Goal: Task Accomplishment & Management: Manage account settings

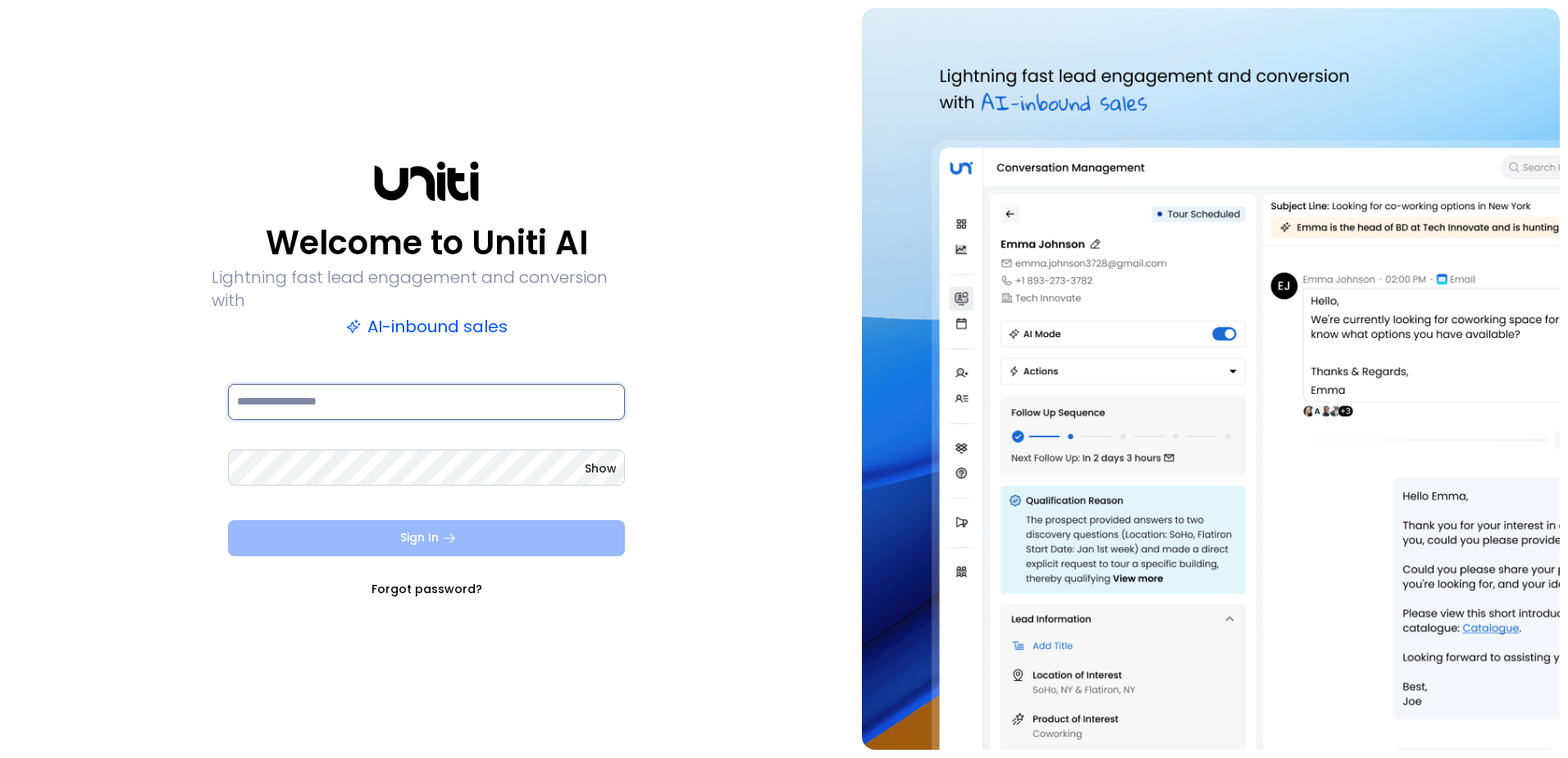
type input "**********"
click at [451, 533] on icon "submit" at bounding box center [450, 537] width 11 height 9
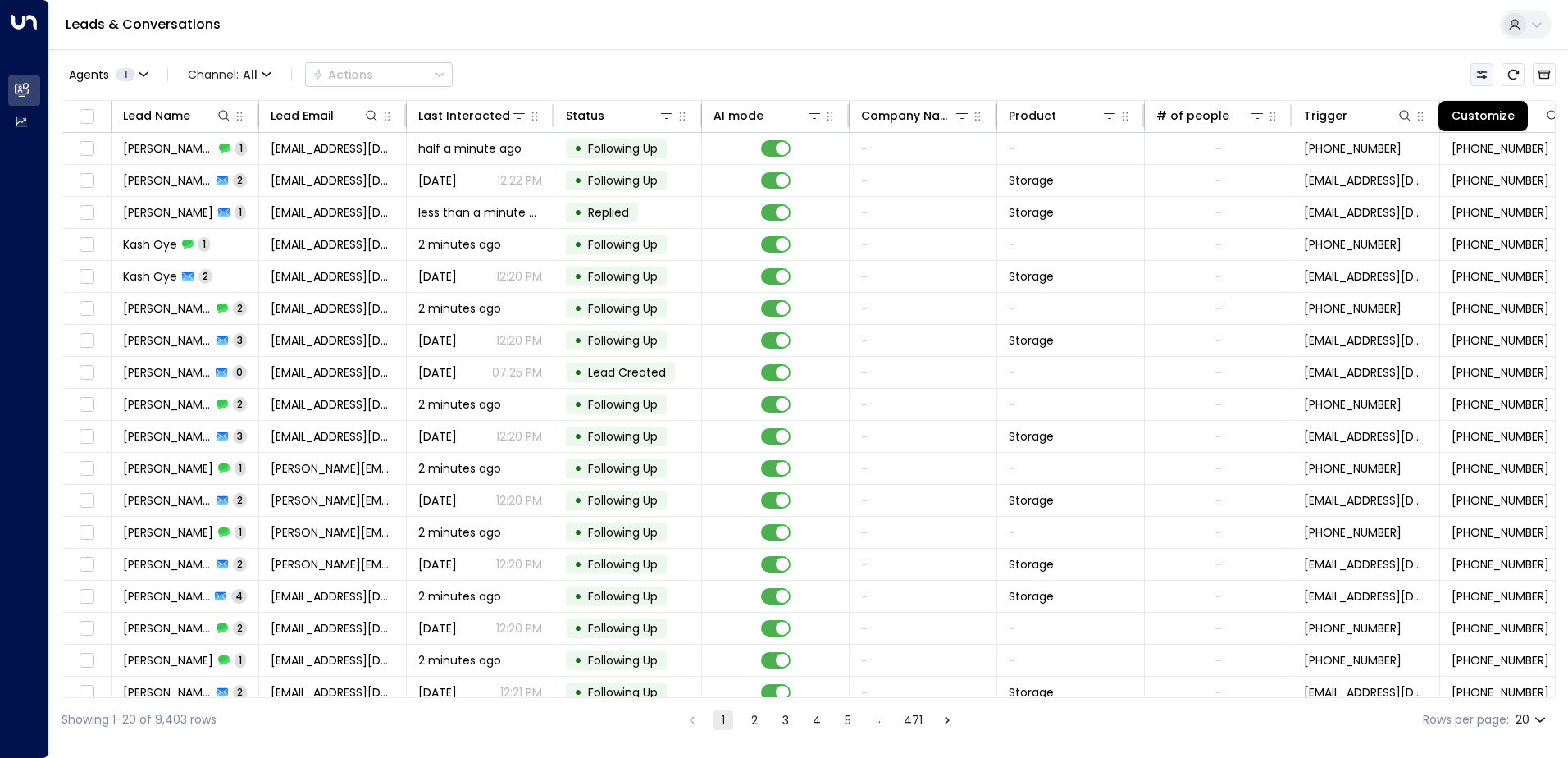
click at [1487, 72] on icon "Customize" at bounding box center [1482, 75] width 11 height 8
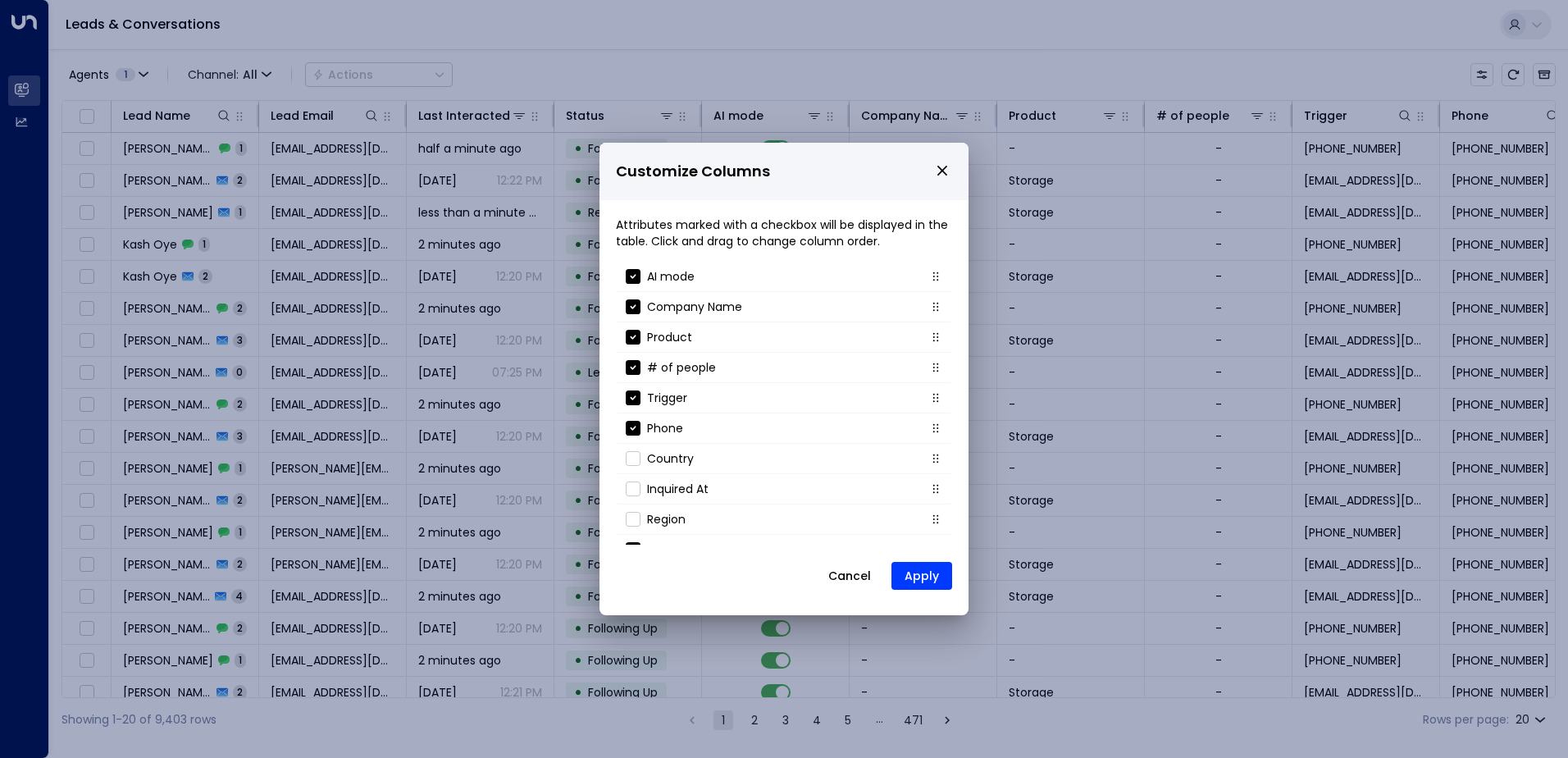
scroll to position [146, 0]
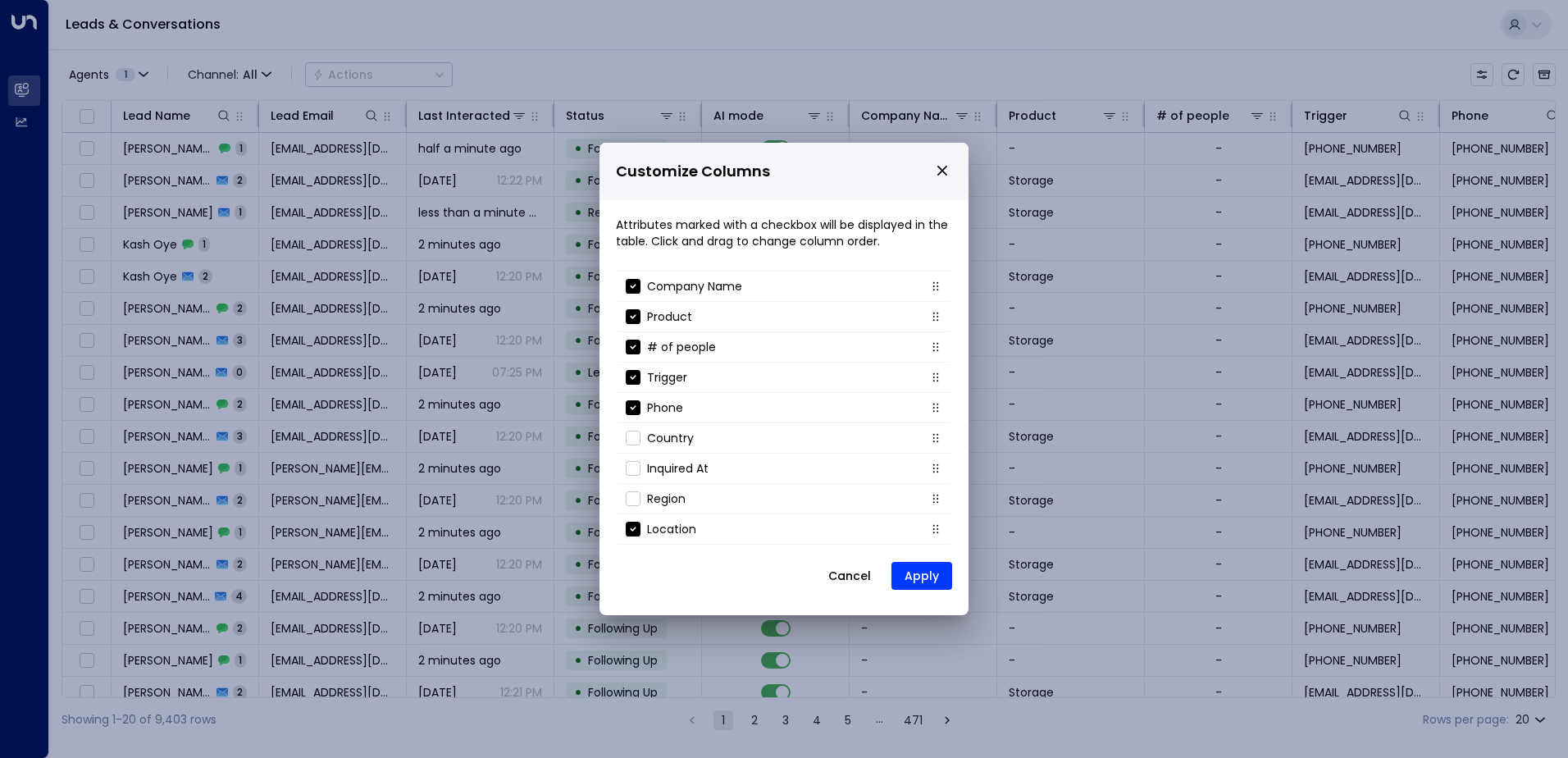
click at [851, 572] on button "Cancel" at bounding box center [850, 576] width 71 height 30
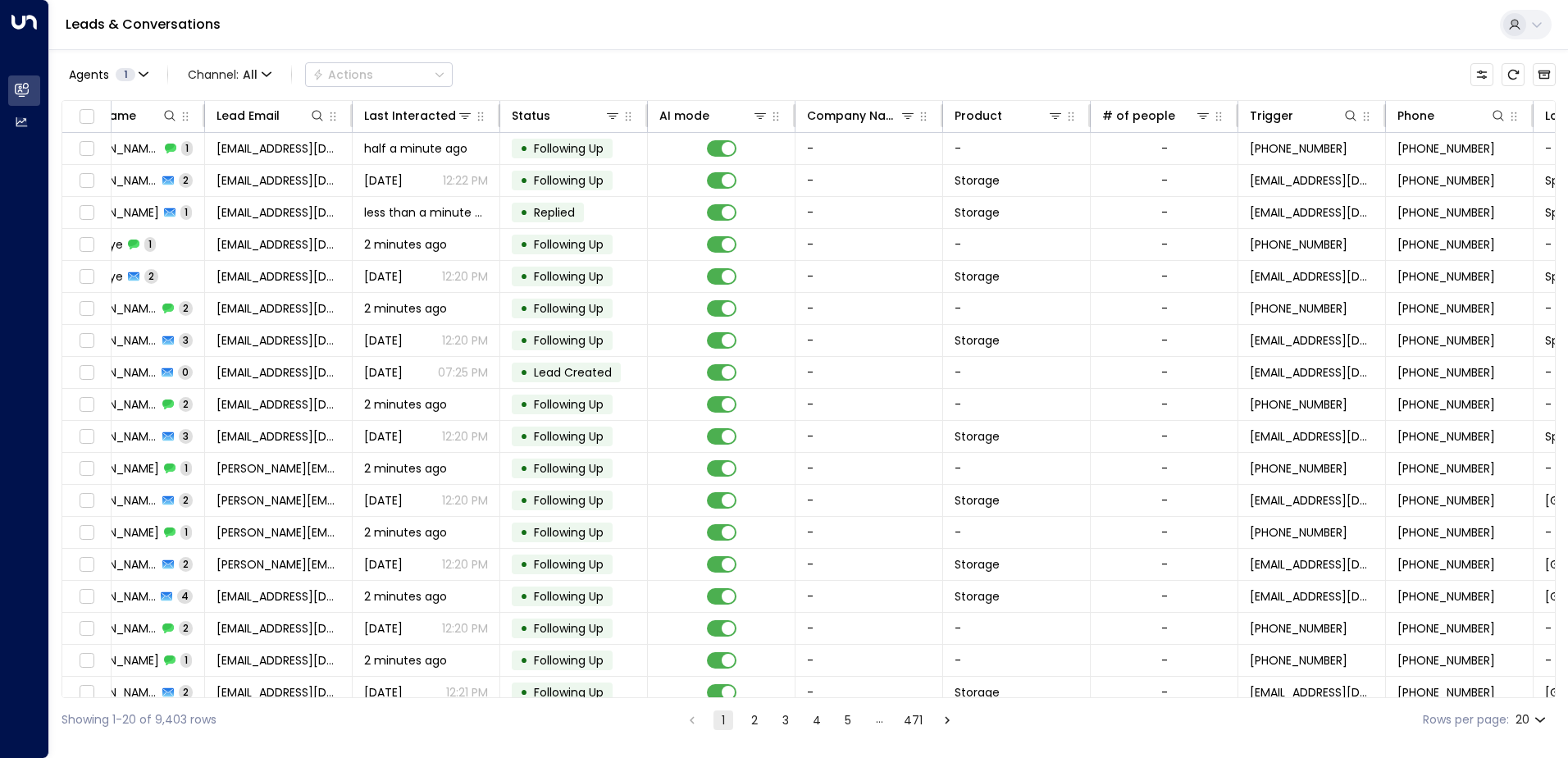
scroll to position [0, 0]
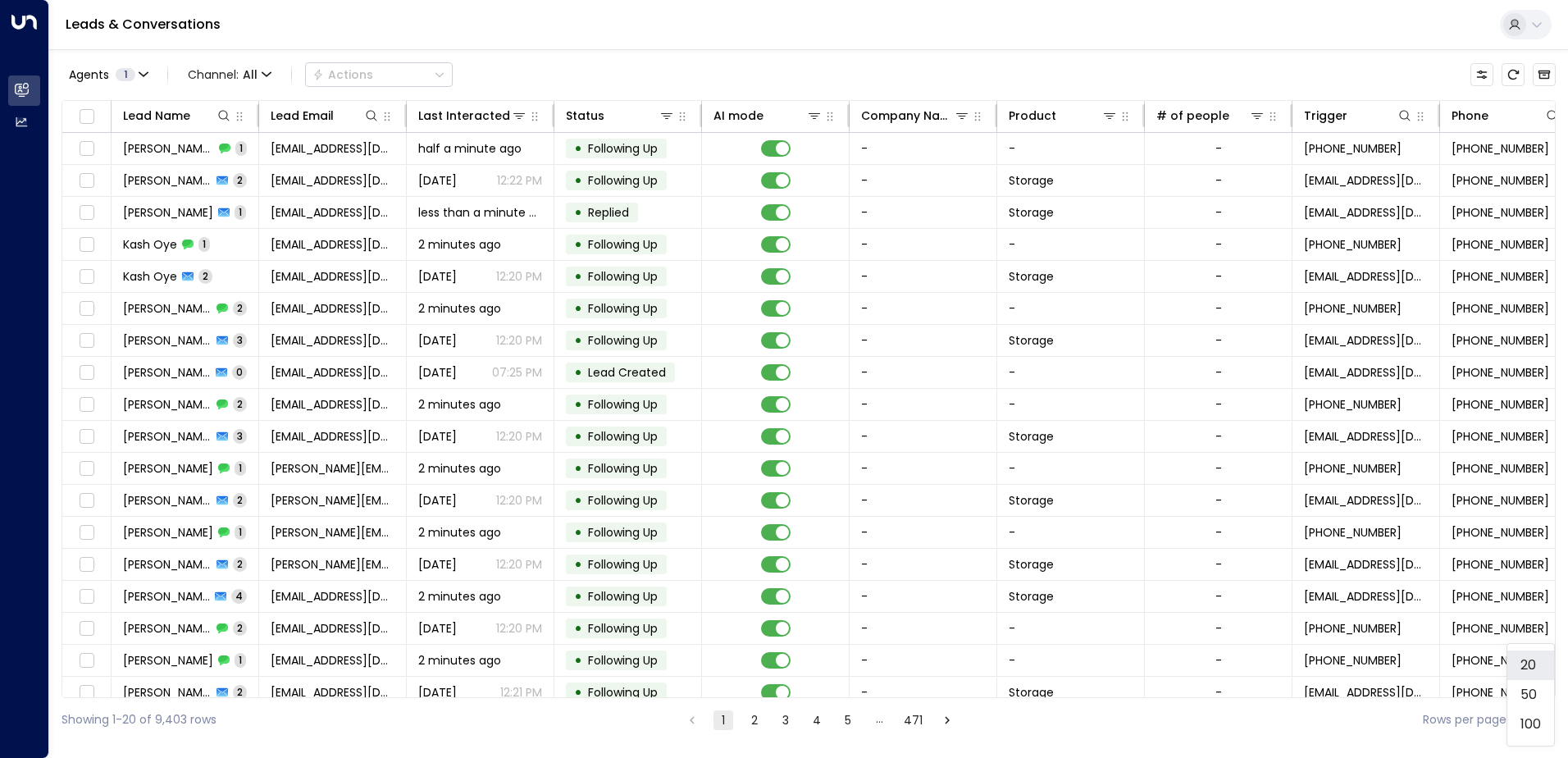
click at [1527, 720] on body "Overview Leads & Conversations Leads & Conversations Analytics Analytics Leads …" at bounding box center [784, 370] width 1568 height 742
click at [1526, 725] on li "100" at bounding box center [1530, 724] width 47 height 30
type input "***"
drag, startPoint x: 916, startPoint y: 114, endPoint x: 1003, endPoint y: 115, distance: 87.0
click at [1003, 115] on tr "Lead Name Lead Email Last Interacted Status AI mode Company Name Product # of p…" at bounding box center [899, 117] width 1673 height 32
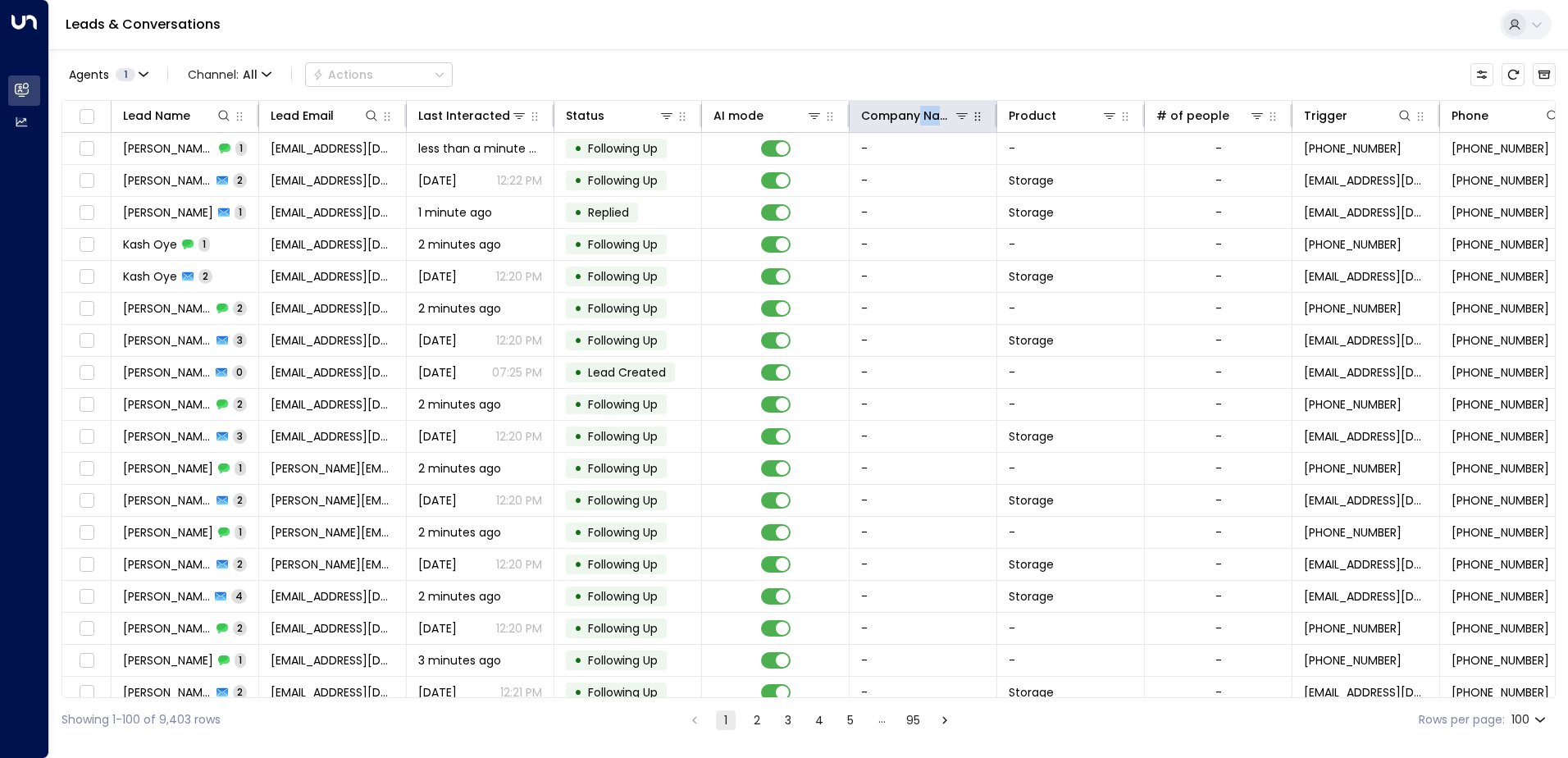
drag, startPoint x: 1003, startPoint y: 115, endPoint x: 970, endPoint y: 116, distance: 33.0
click at [970, 116] on button "button" at bounding box center [978, 117] width 16 height 16
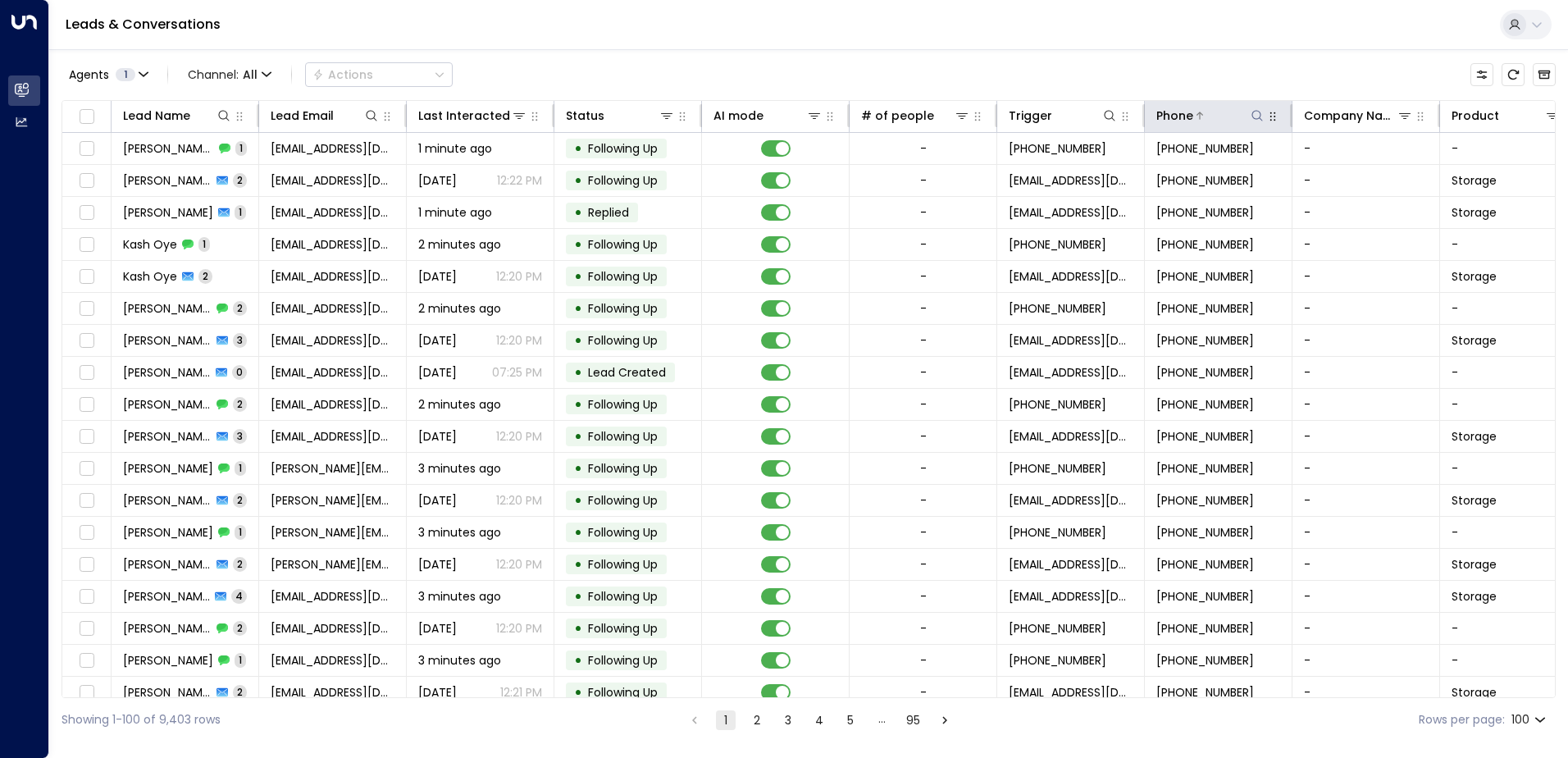
drag, startPoint x: 965, startPoint y: 114, endPoint x: 1236, endPoint y: 108, distance: 271.1
click at [1483, 108] on tr "Lead Name Lead Email Last Interacted Status AI mode # of people Trigger Phone C…" at bounding box center [899, 117] width 1673 height 32
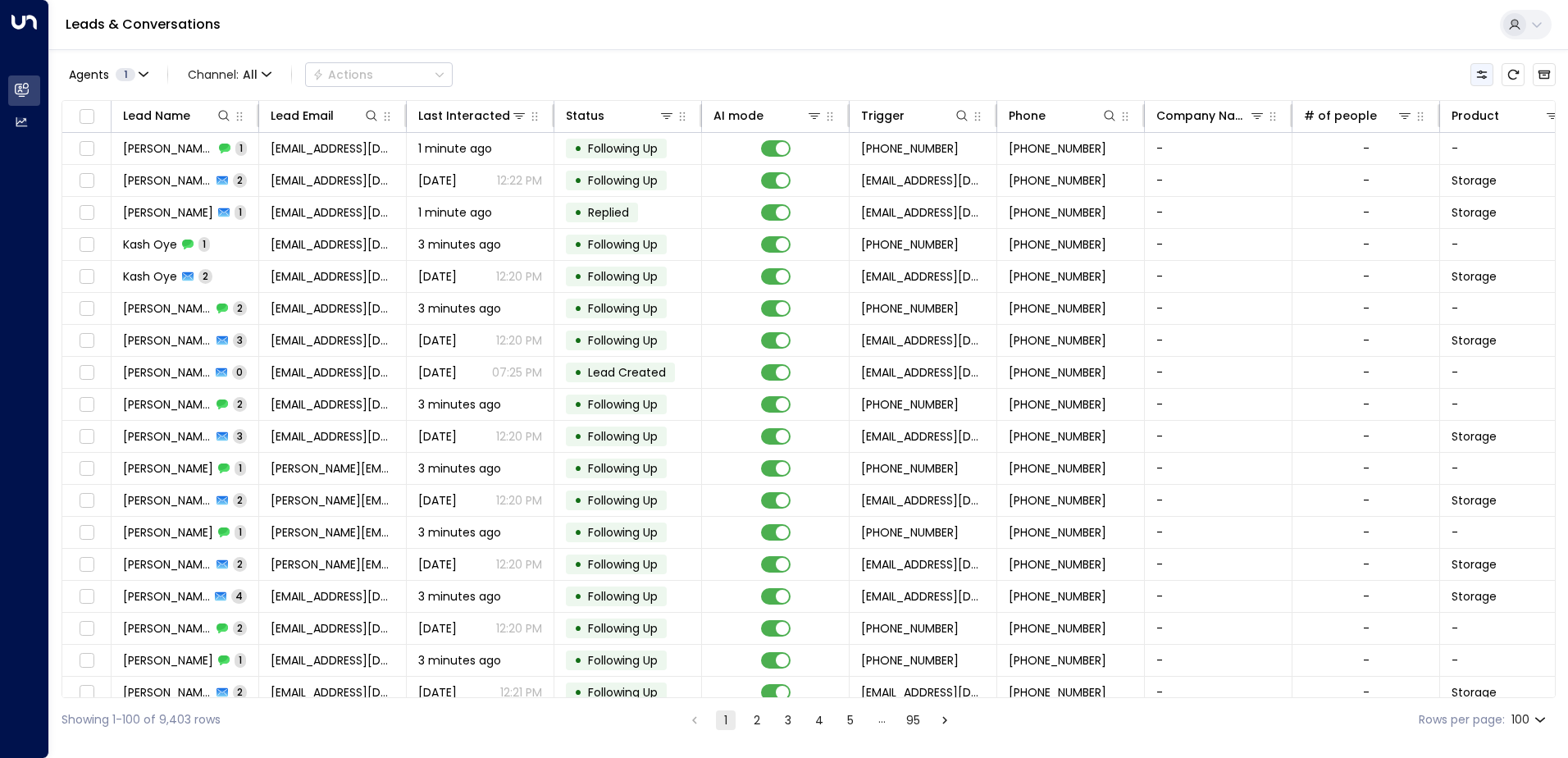
click at [1488, 78] on icon "Customize" at bounding box center [1482, 75] width 13 height 13
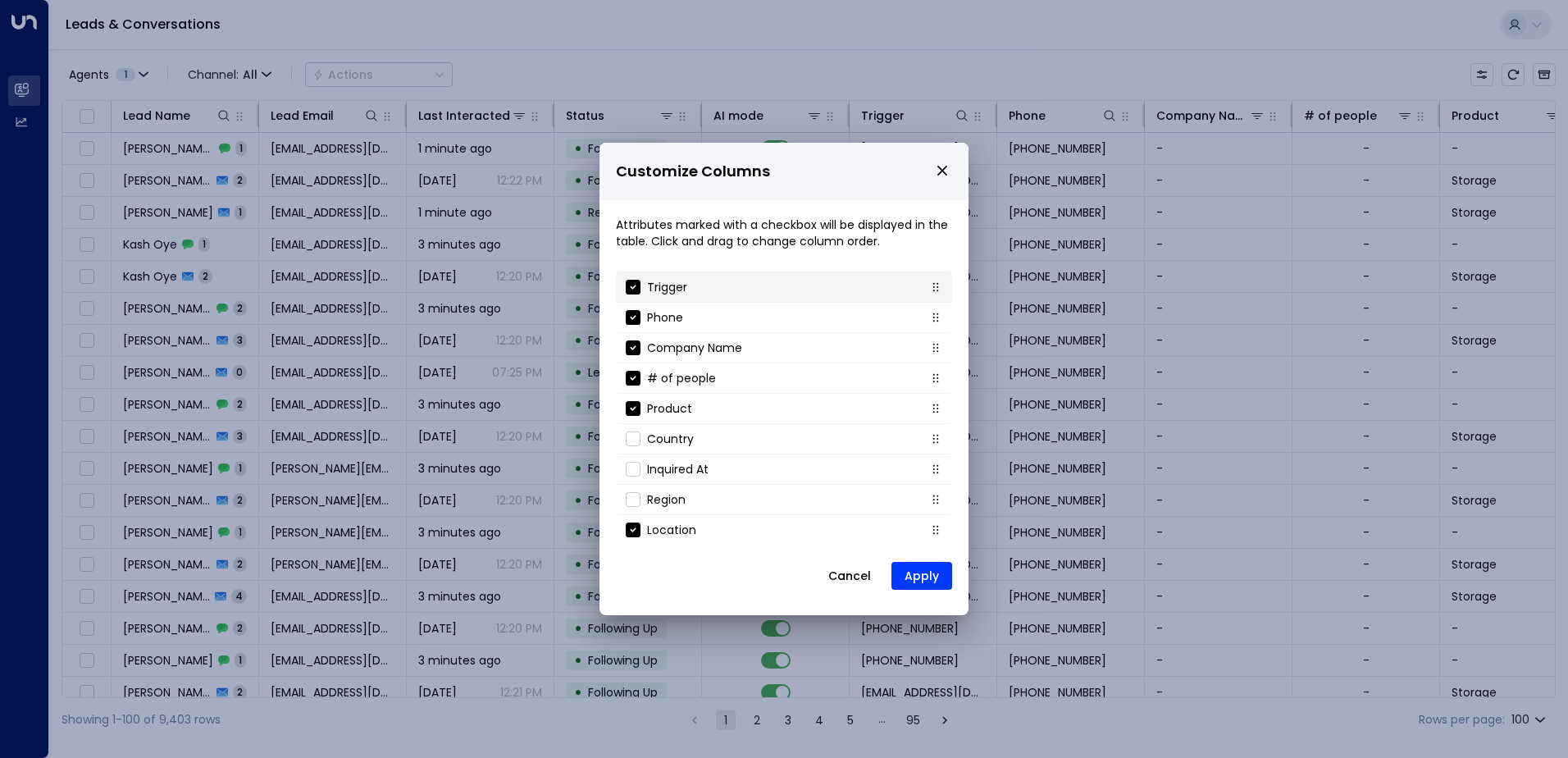
scroll to position [146, 0]
click at [850, 577] on button "Cancel" at bounding box center [850, 576] width 71 height 30
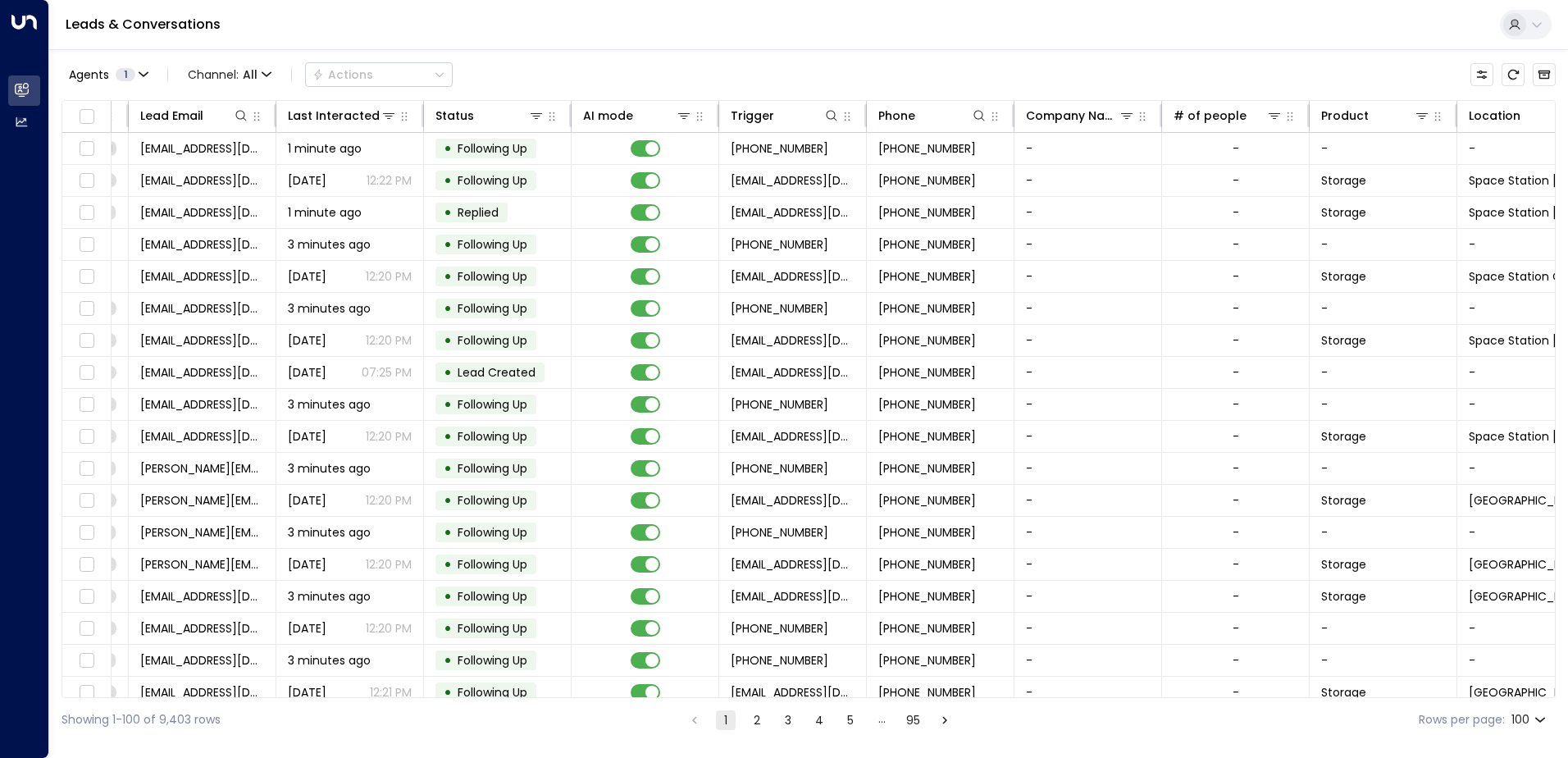
scroll to position [0, 187]
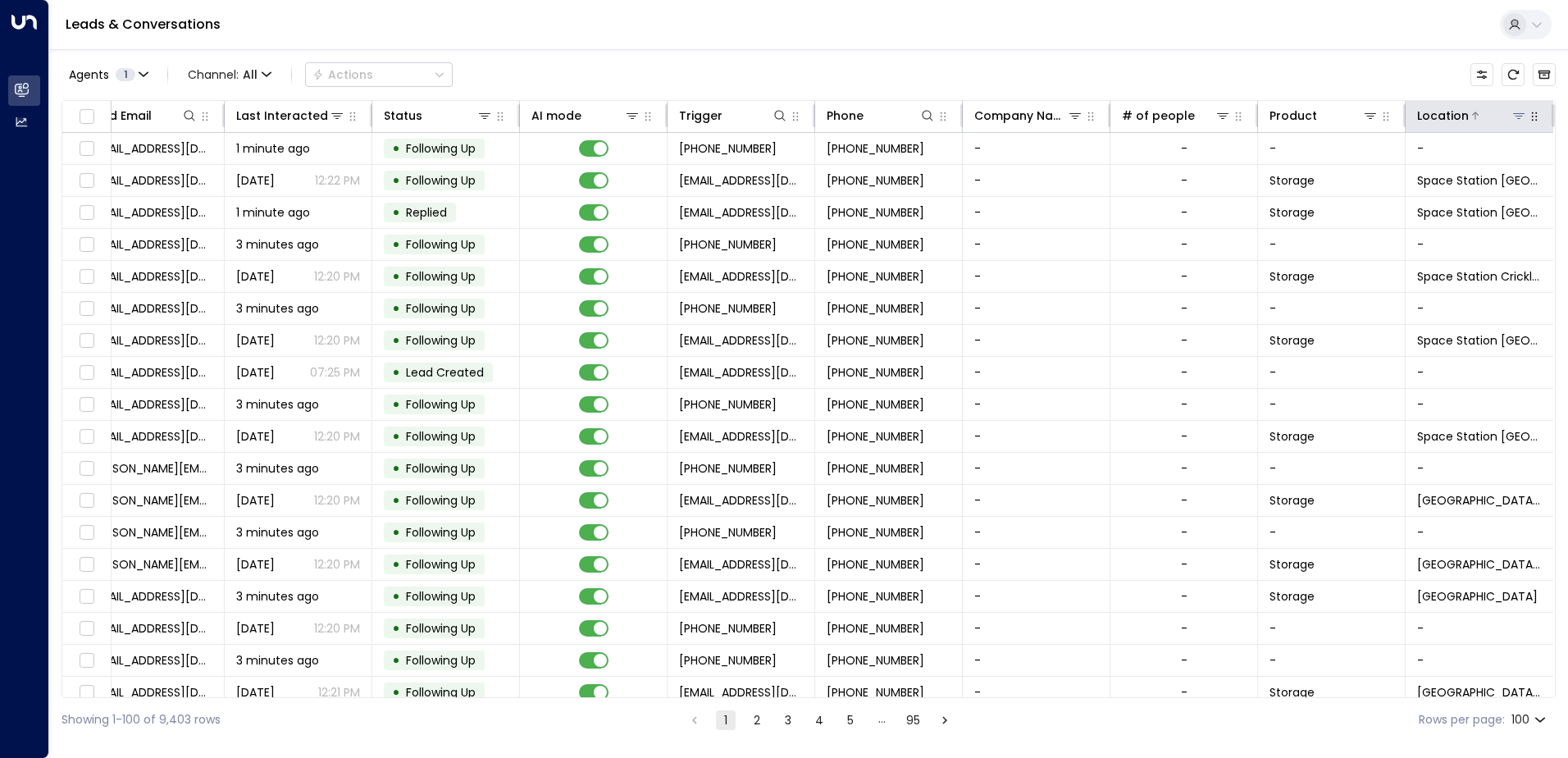
click at [1516, 117] on icon at bounding box center [1519, 116] width 13 height 13
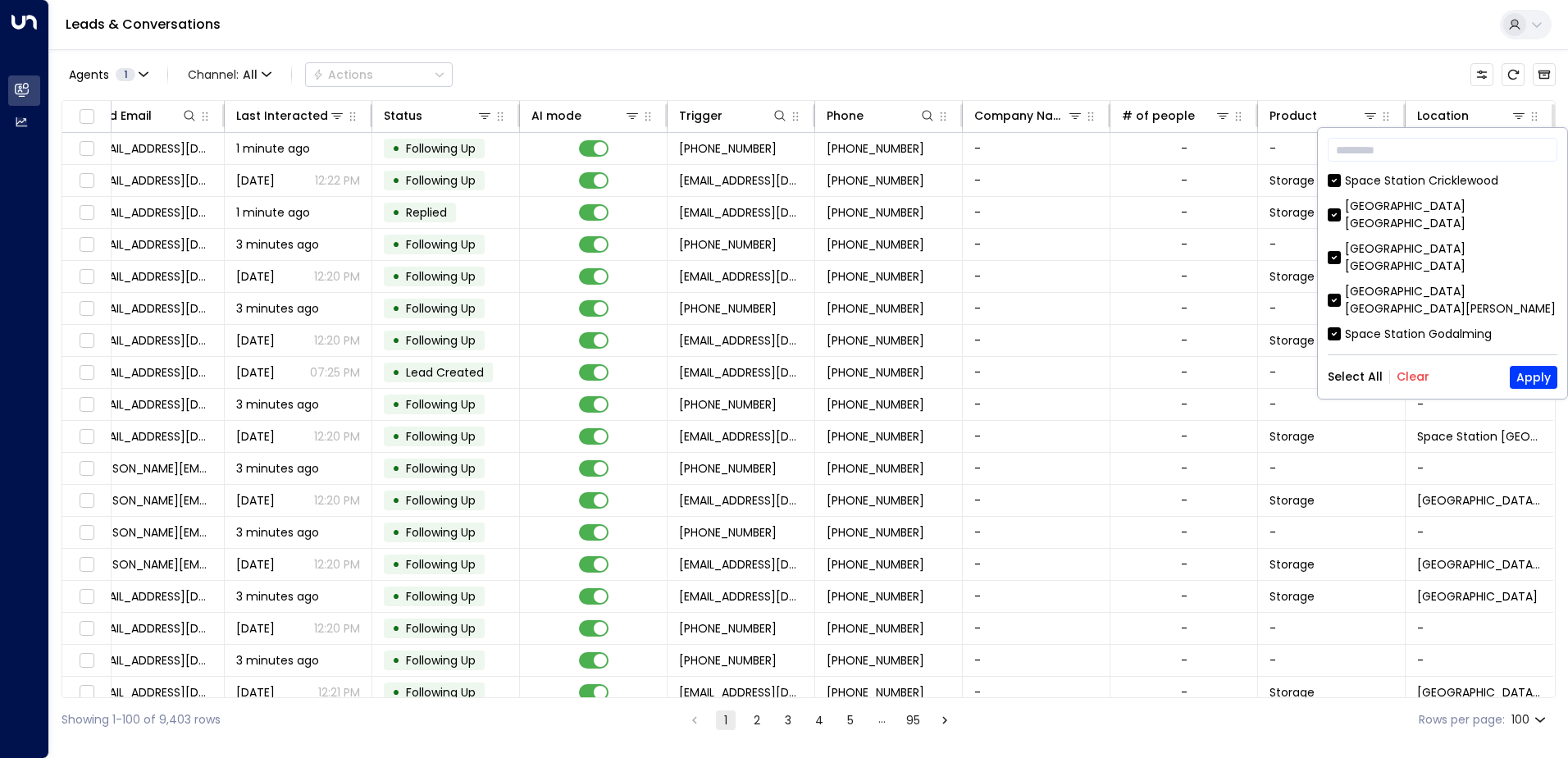
click at [1409, 386] on div "Select All Clear Apply" at bounding box center [1443, 378] width 230 height 23
click at [1410, 383] on button "Clear" at bounding box center [1414, 377] width 33 height 13
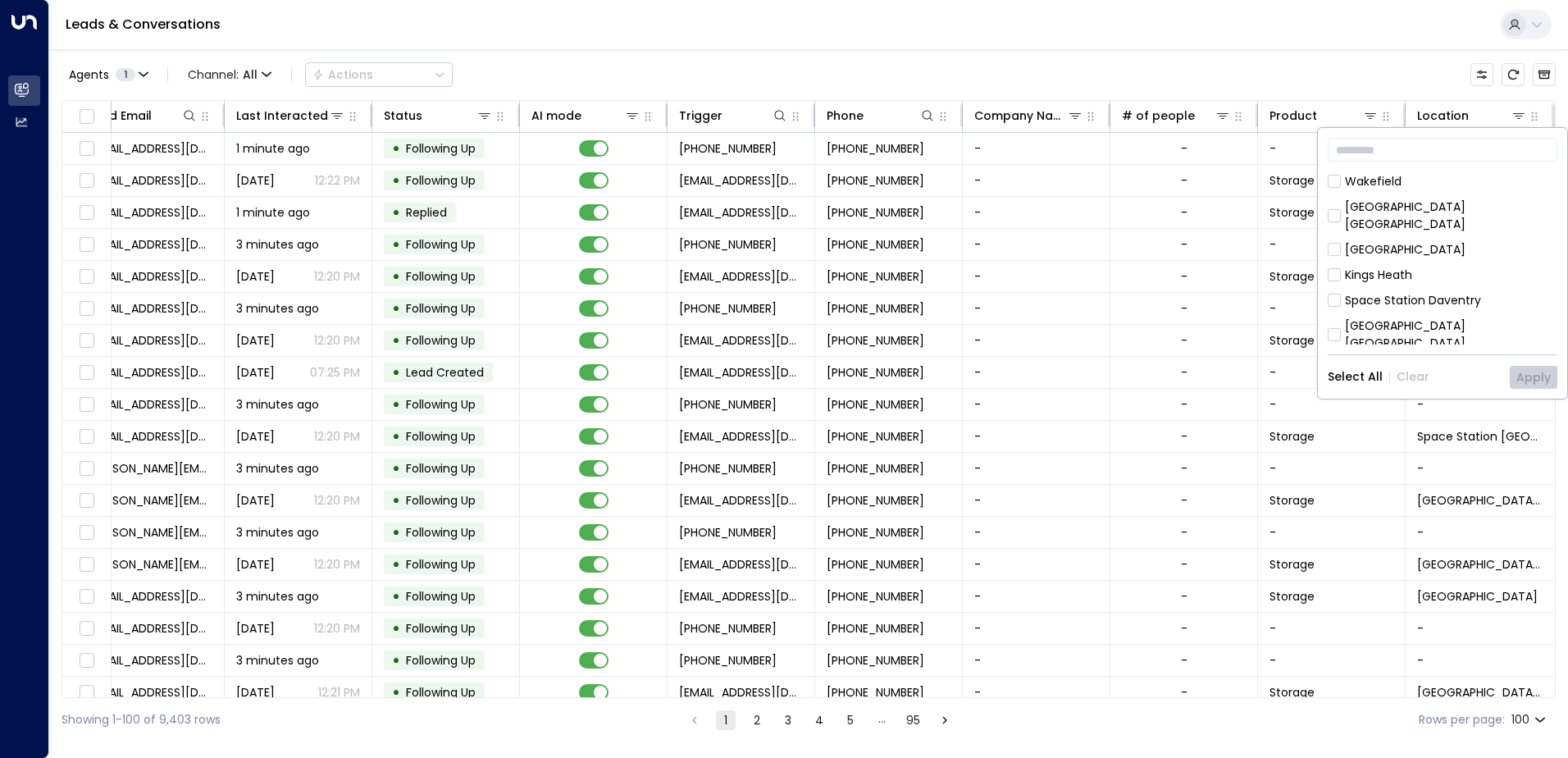
scroll to position [268, 0]
click at [1523, 379] on button "Apply" at bounding box center [1534, 378] width 48 height 23
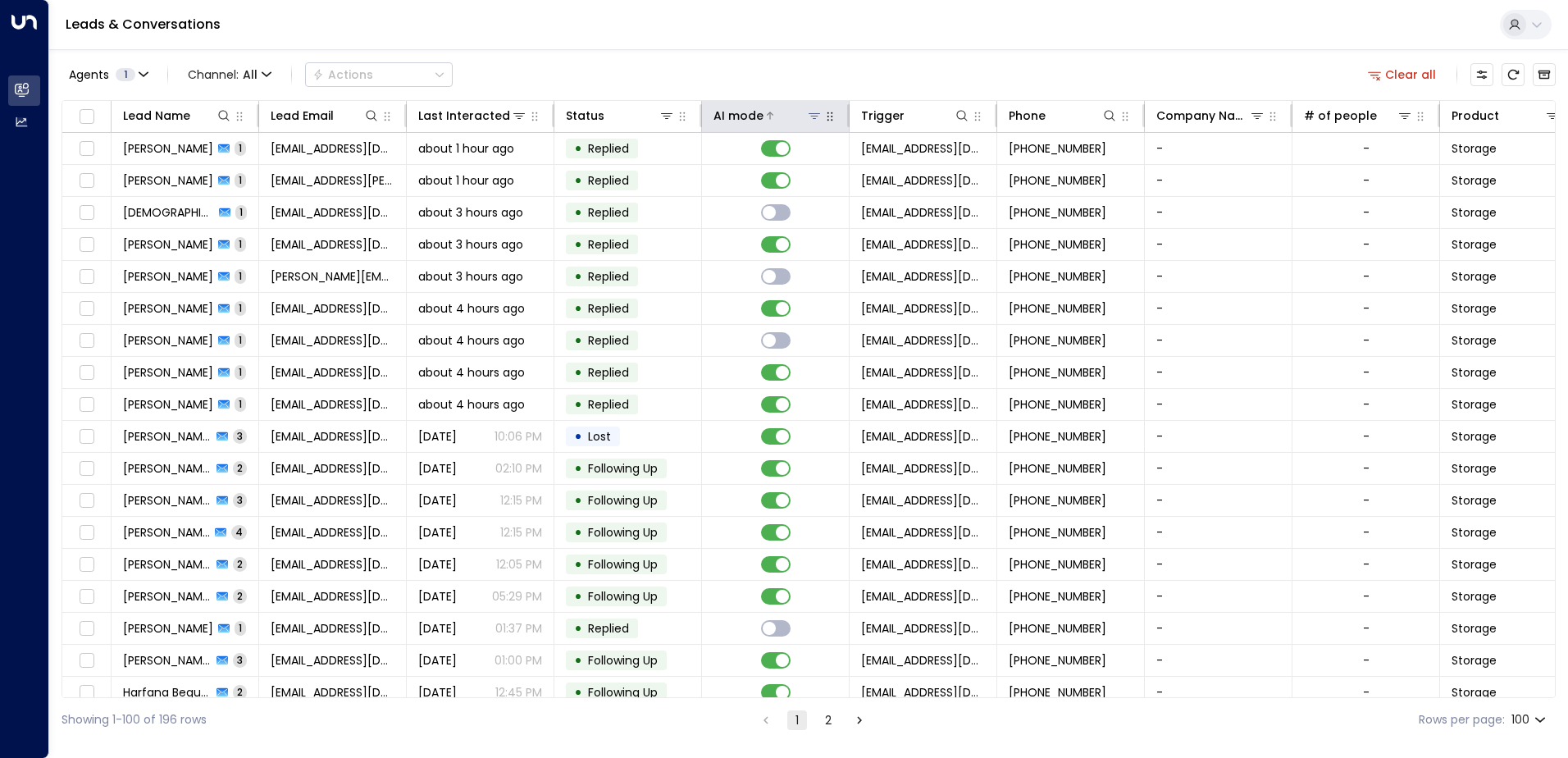
click at [733, 108] on div "AI mode" at bounding box center [738, 116] width 50 height 20
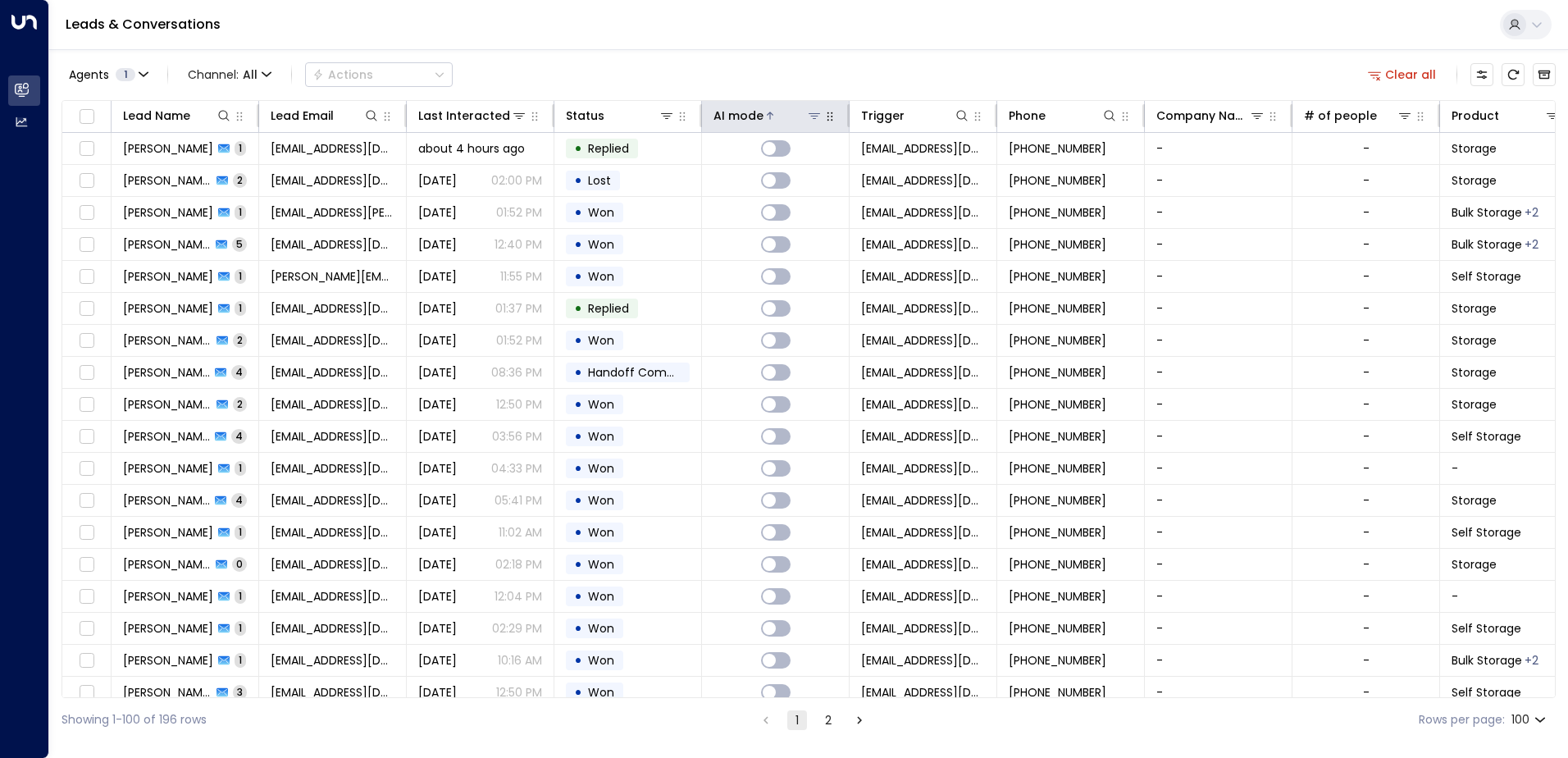
click at [733, 108] on div "AI mode" at bounding box center [738, 116] width 50 height 20
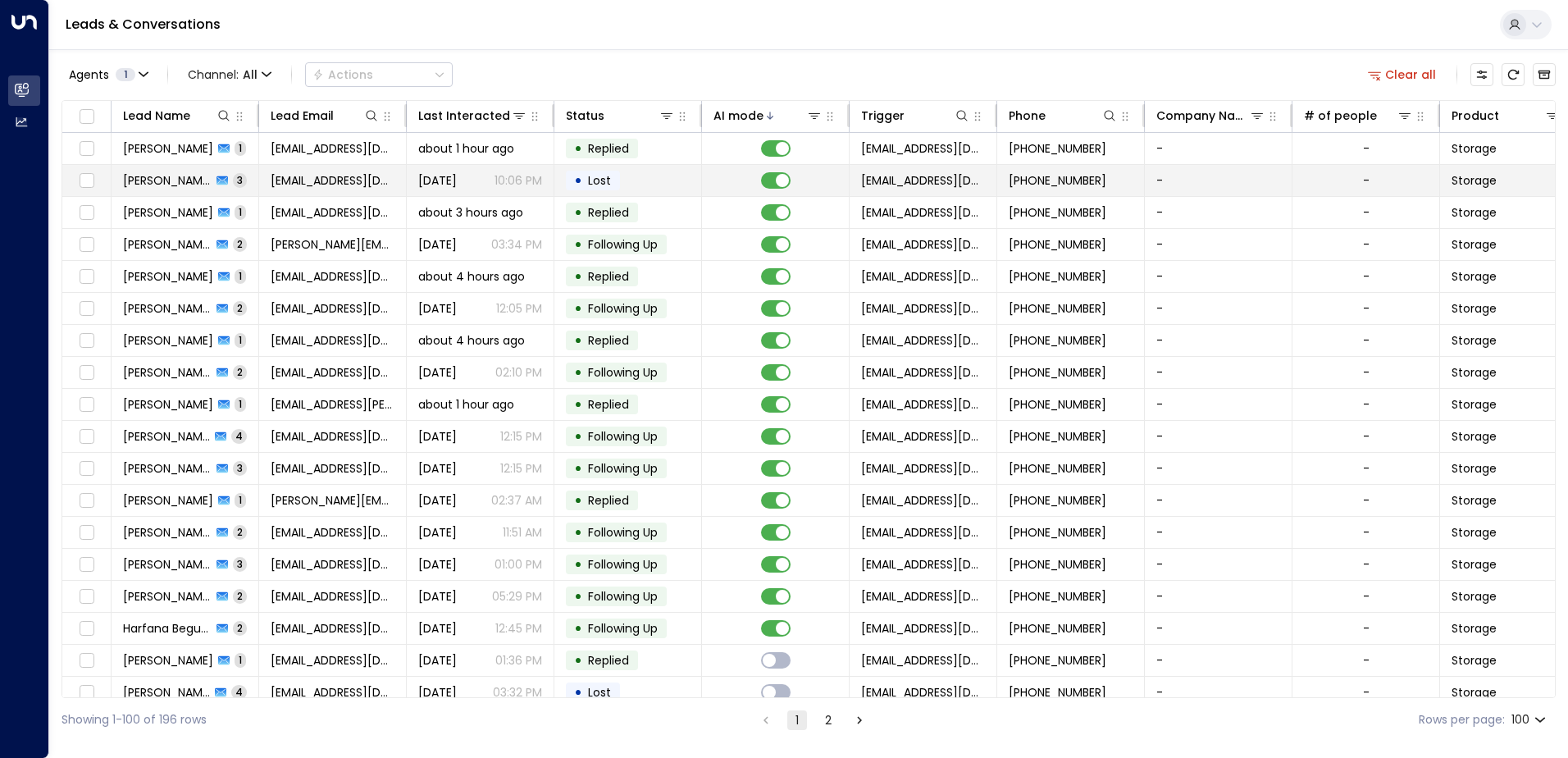
click at [332, 181] on span "[EMAIL_ADDRESS][DOMAIN_NAME]" at bounding box center [332, 181] width 124 height 16
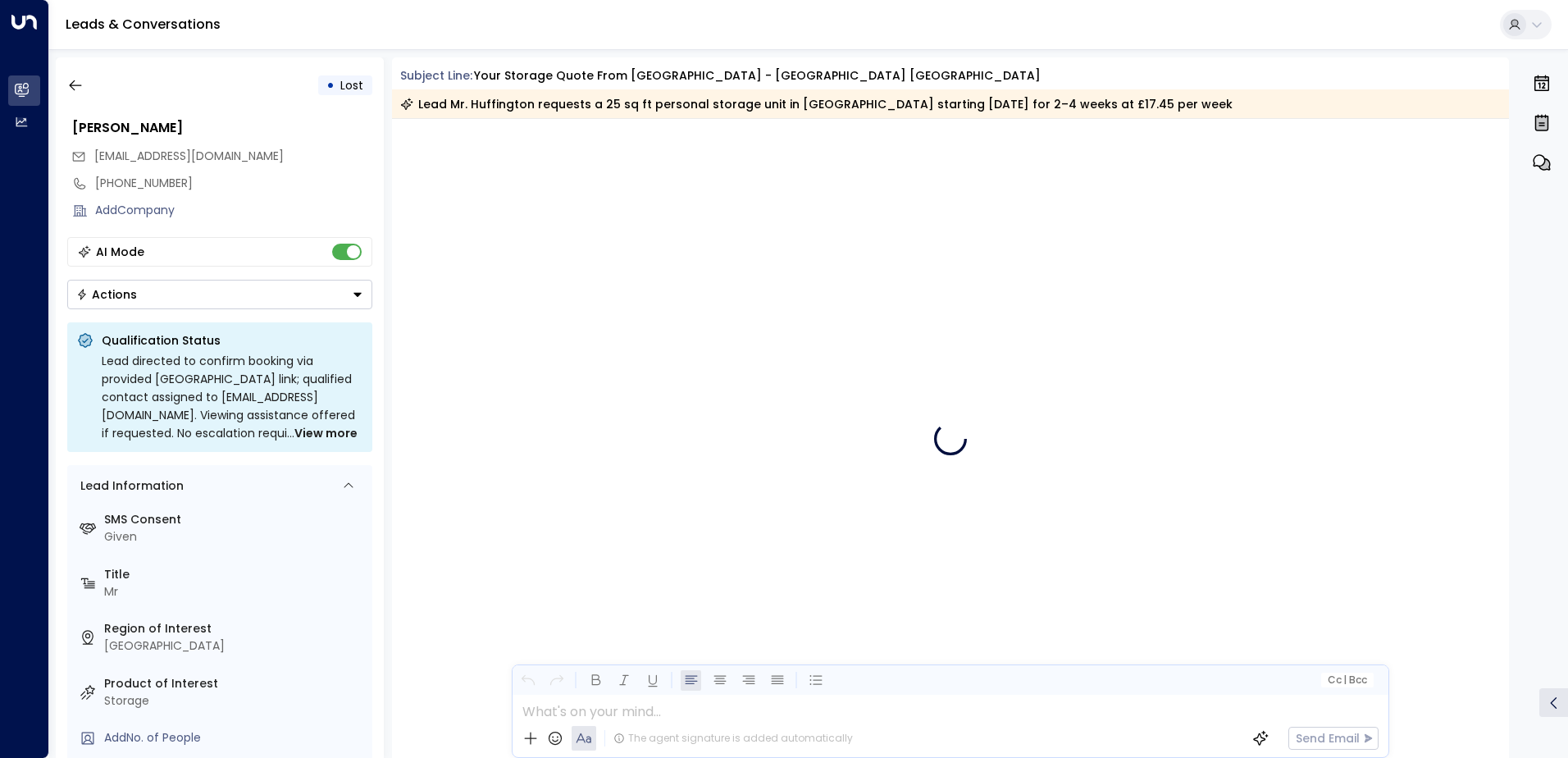
scroll to position [1549, 0]
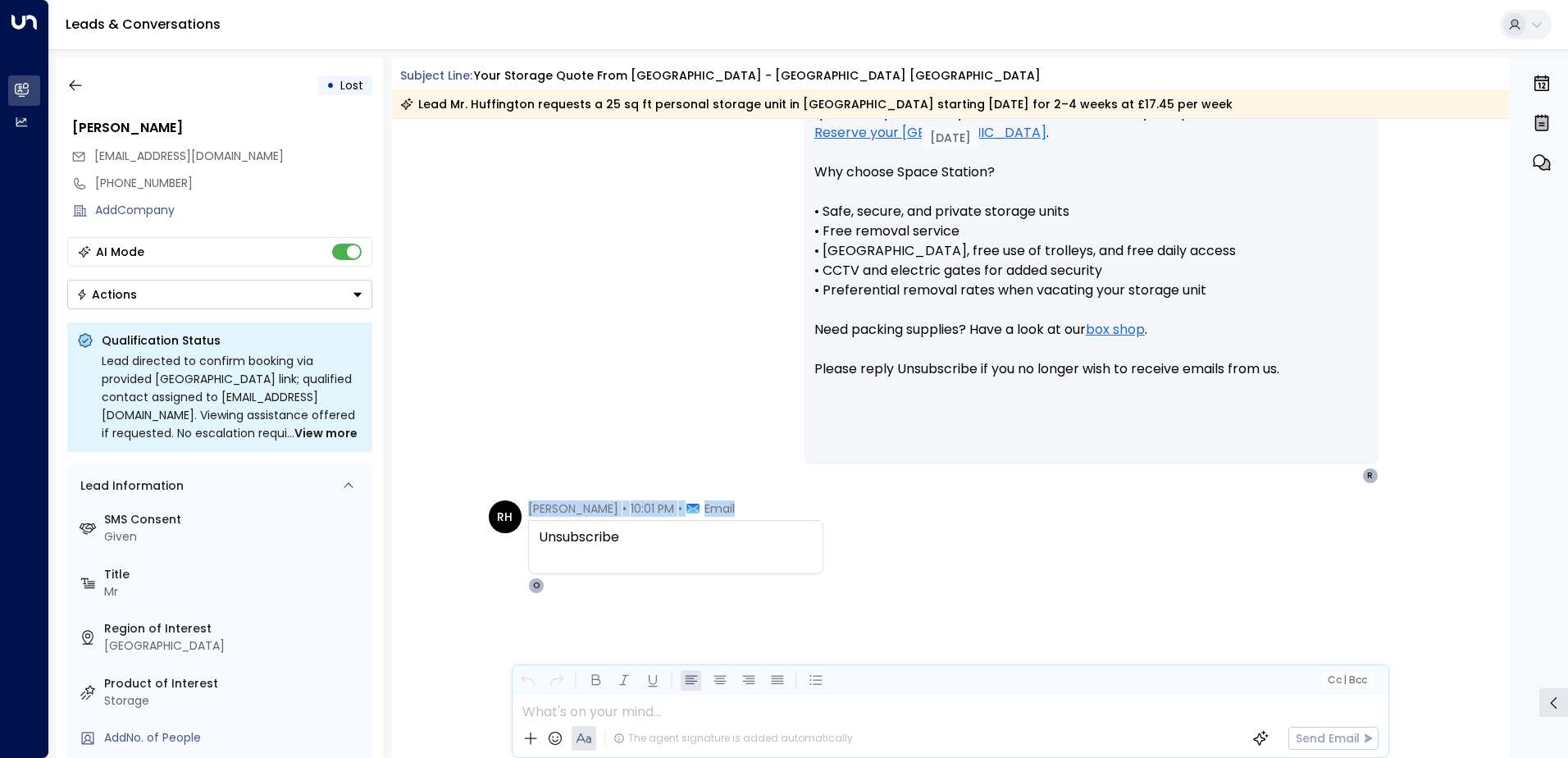
drag, startPoint x: 701, startPoint y: 549, endPoint x: 505, endPoint y: 540, distance: 196.2
click at [505, 540] on div "RH [PERSON_NAME] • 10:01 PM • Email Unsubscribe O" at bounding box center [656, 547] width 335 height 94
drag, startPoint x: 505, startPoint y: 540, endPoint x: 547, endPoint y: 540, distance: 42.0
copy div "[PERSON_NAME] • 10:01 PM • Email"
click at [81, 81] on icon "button" at bounding box center [76, 85] width 16 height 16
